Goal: Information Seeking & Learning: Understand process/instructions

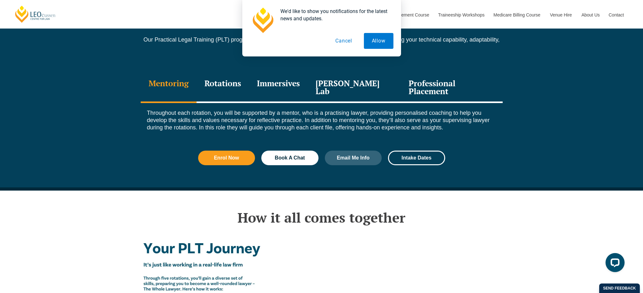
scroll to position [889, 0]
click at [234, 76] on div "Rotations" at bounding box center [222, 88] width 52 height 30
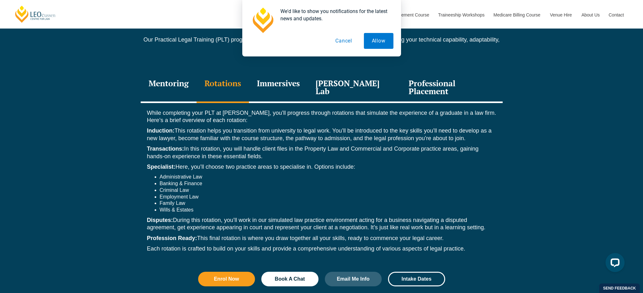
click at [272, 75] on div "Immersives" at bounding box center [278, 88] width 59 height 30
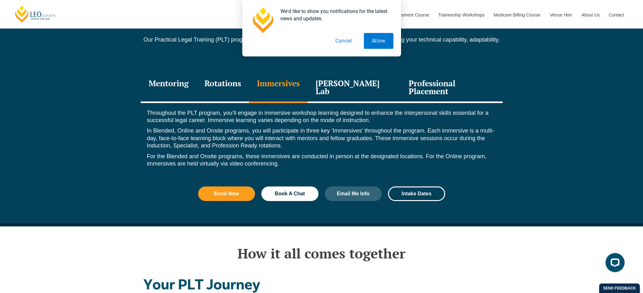
click at [347, 74] on div "[PERSON_NAME] Lab" at bounding box center [354, 88] width 93 height 30
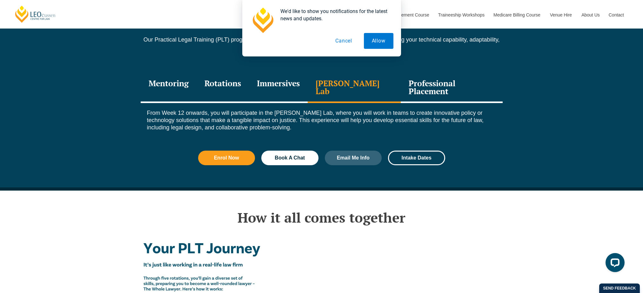
drag, startPoint x: 430, startPoint y: 73, endPoint x: 410, endPoint y: 74, distance: 20.7
click at [430, 73] on div "Professional Placement" at bounding box center [452, 88] width 102 height 30
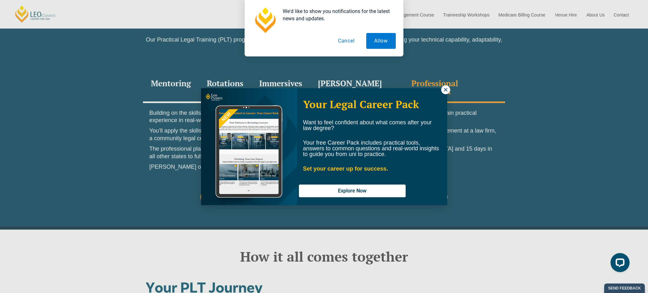
click at [446, 89] on icon at bounding box center [444, 89] width 3 height 3
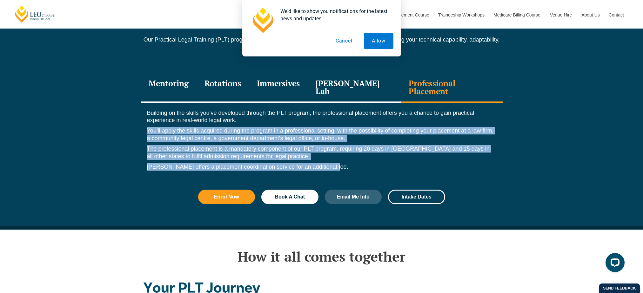
drag, startPoint x: 309, startPoint y: 106, endPoint x: 339, endPoint y: 143, distance: 47.3
click at [339, 143] on div "Building on the skills you’ve developed through the PLT program, the profession…" at bounding box center [322, 141] width 362 height 77
drag, startPoint x: 339, startPoint y: 143, endPoint x: 255, endPoint y: 136, distance: 85.0
click at [255, 145] on p "The professional placement is a mandatory component of our PLT program, requiri…" at bounding box center [321, 152] width 349 height 15
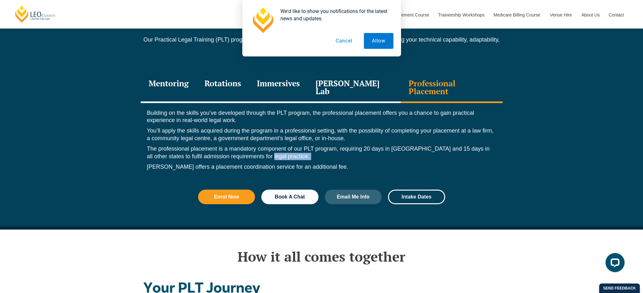
click at [253, 145] on p "The professional placement is a mandatory component of our PLT program, requiri…" at bounding box center [321, 152] width 349 height 15
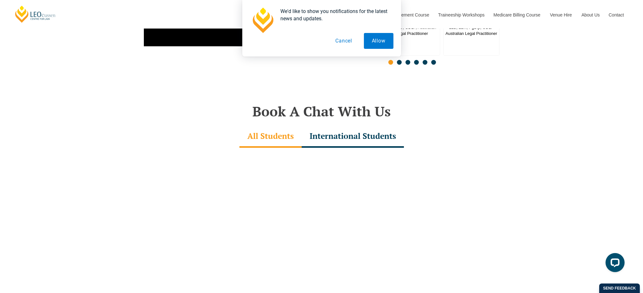
scroll to position [1619, 0]
